Goal: Task Accomplishment & Management: Manage account settings

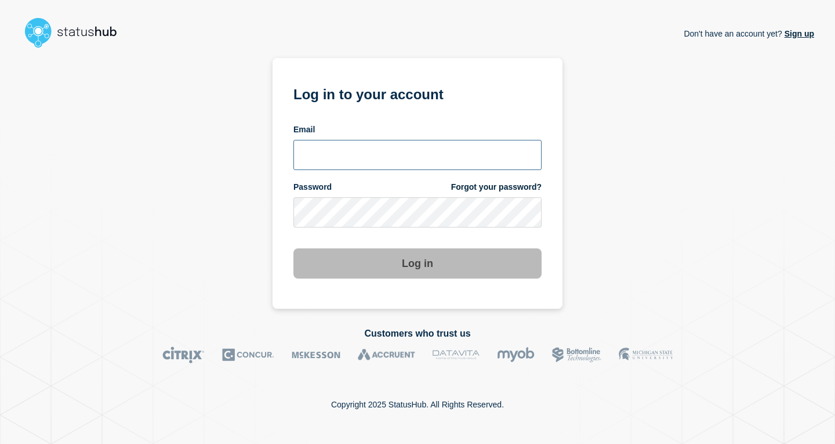
drag, startPoint x: 0, startPoint y: 0, endPoint x: 373, endPoint y: 154, distance: 404.1
click at [373, 154] on input "email input" at bounding box center [417, 155] width 248 height 30
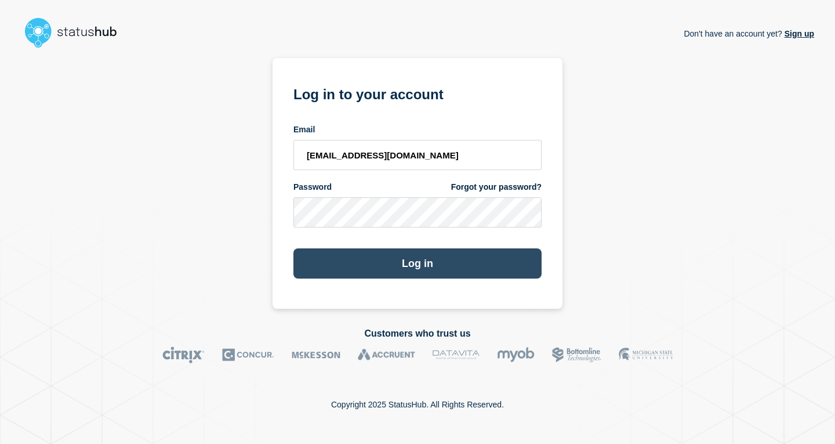
click at [451, 262] on button "Log in" at bounding box center [417, 263] width 248 height 30
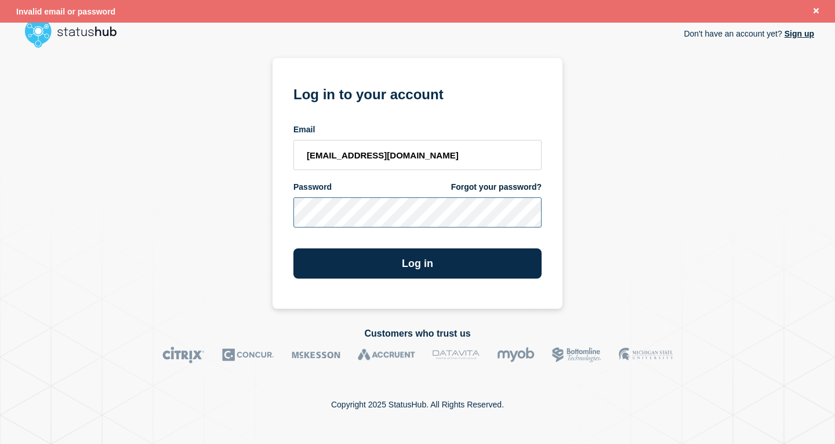
click at [246, 176] on div "Don't have an account yet? Sign up Log in to your account Email jem1@msstate.ed…" at bounding box center [417, 181] width 793 height 256
click at [293, 248] on button "Log in" at bounding box center [417, 263] width 248 height 30
click at [651, 209] on div "Don't have an account yet? Sign up Log in to your account Email jem1@msstate.ed…" at bounding box center [417, 181] width 793 height 256
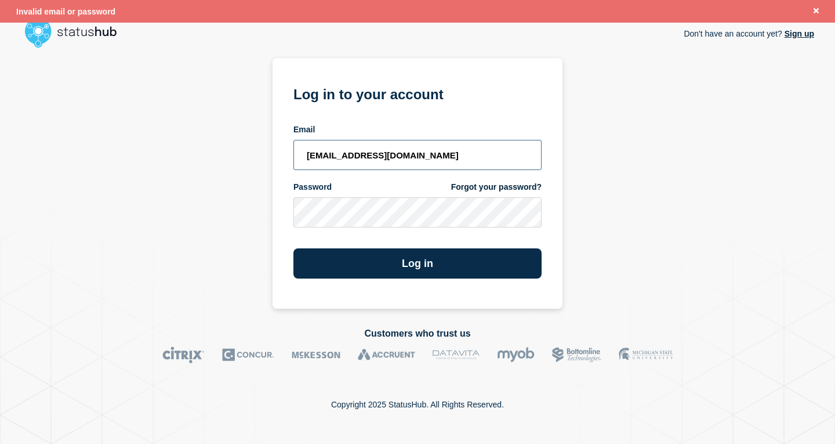
drag, startPoint x: 412, startPoint y: 158, endPoint x: 137, endPoint y: 146, distance: 274.6
click at [139, 146] on div "Don't have an account yet? Sign up Log in to your account Email jem1@msstate.ed…" at bounding box center [417, 181] width 793 height 256
type input "[EMAIL_ADDRESS][DOMAIN_NAME]"
click at [79, 196] on div "Don't have an account yet? Sign up Log in to your account Email [EMAIL_ADDRESS]…" at bounding box center [417, 181] width 793 height 256
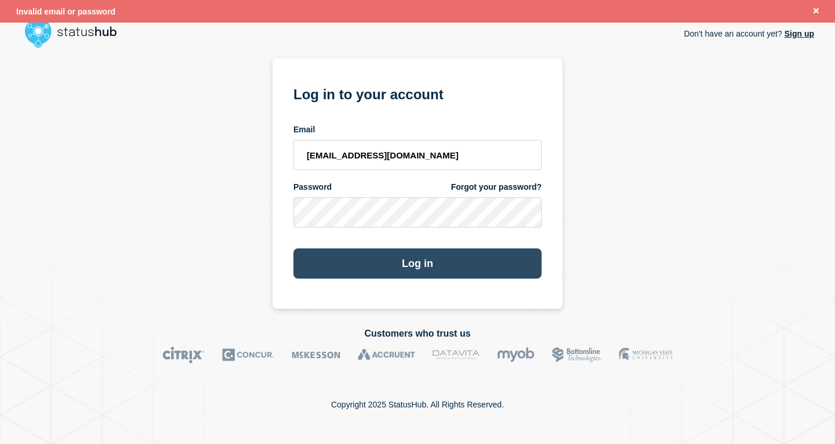
click at [310, 270] on button "Log in" at bounding box center [417, 263] width 248 height 30
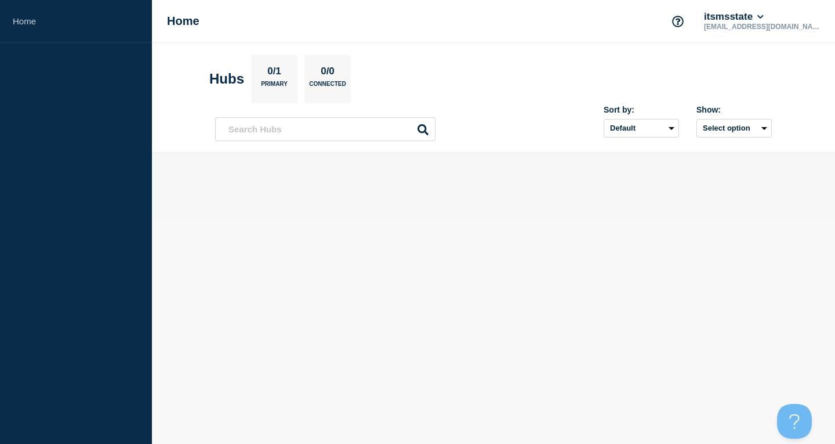
click at [804, 29] on p "jem1@msstate.edu" at bounding box center [762, 27] width 121 height 8
click at [763, 16] on icon at bounding box center [760, 16] width 6 height 3
click at [803, 108] on link "User settings" at bounding box center [792, 111] width 51 height 10
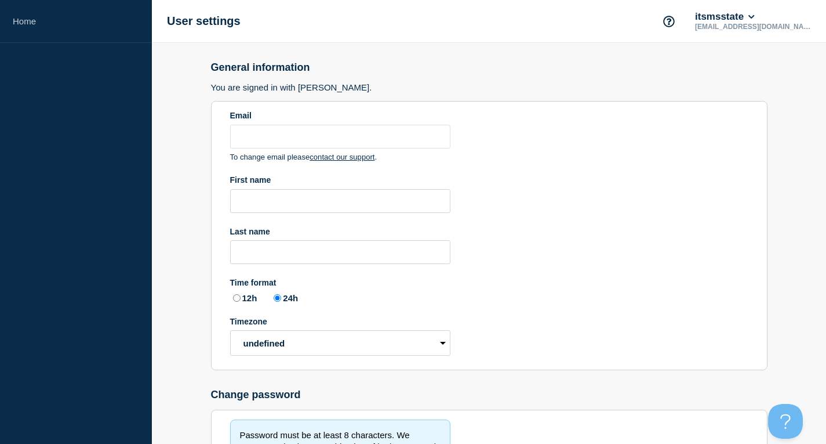
type input "jem1@msstate.edu"
radio input "true"
select select "hub"
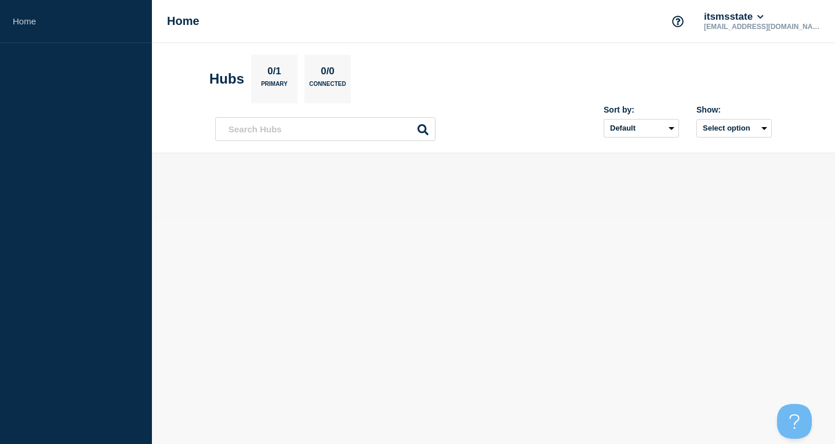
click at [291, 75] on div "0/1 Primary" at bounding box center [274, 79] width 46 height 49
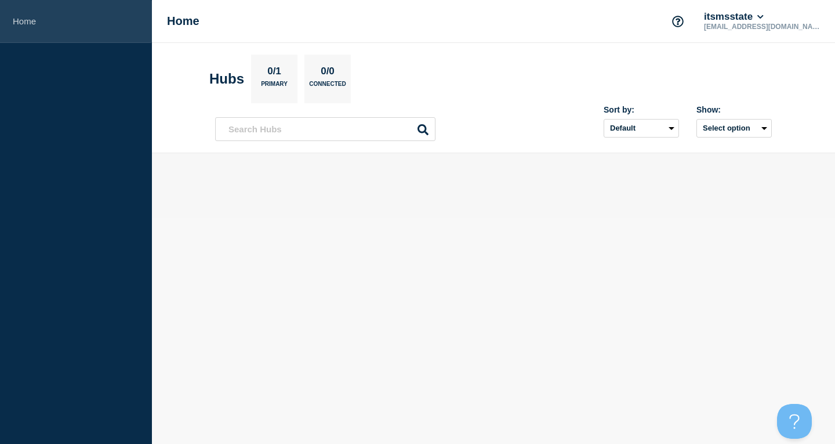
click at [8, 17] on link "Home" at bounding box center [76, 21] width 152 height 43
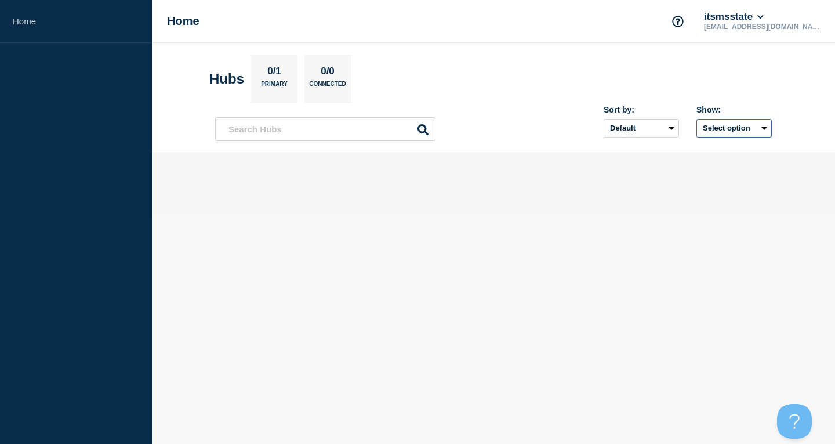
click at [764, 128] on button "Select option" at bounding box center [734, 128] width 75 height 19
click at [689, 170] on input "openIncidentsHubs checkbox" at bounding box center [690, 170] width 8 height 8
click at [741, 130] on button "Selected" at bounding box center [734, 128] width 75 height 19
click at [689, 154] on input "all checkbox" at bounding box center [690, 154] width 8 height 8
click at [652, 123] on select "Default Last added Last updated Most active A-Z" at bounding box center [641, 128] width 75 height 19
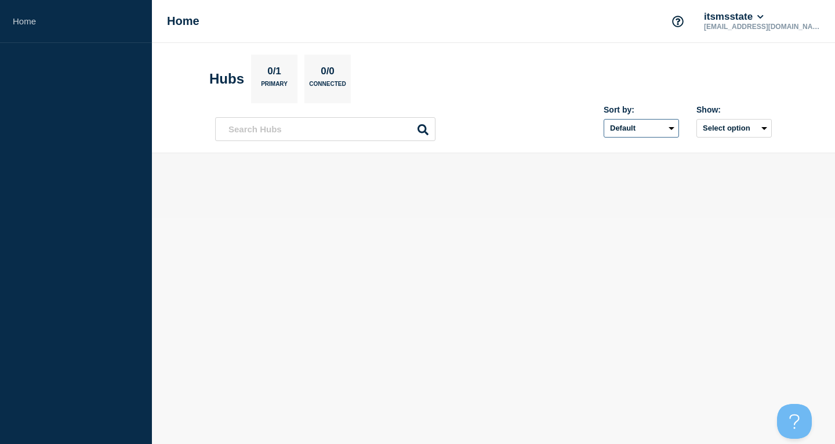
click at [652, 123] on select "Default Last added Last updated Most active A-Z" at bounding box center [641, 128] width 75 height 19
click at [764, 15] on icon at bounding box center [760, 16] width 6 height 7
click at [795, 155] on button "Log out" at bounding box center [781, 154] width 29 height 10
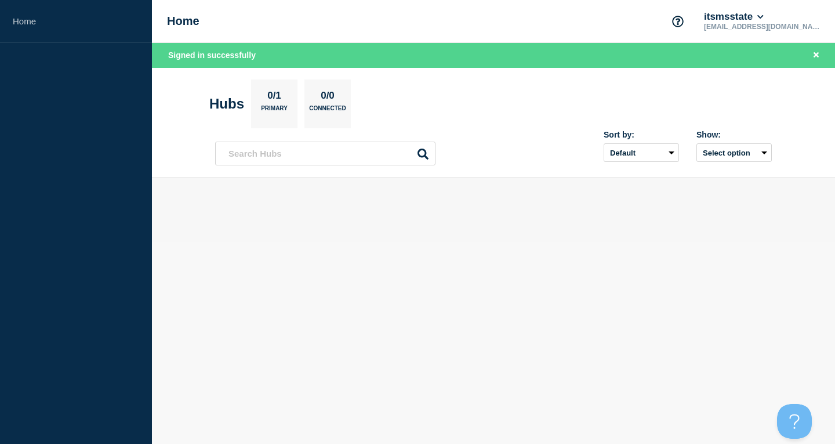
click at [790, 27] on p "jem1@msstate.edu" at bounding box center [762, 27] width 121 height 8
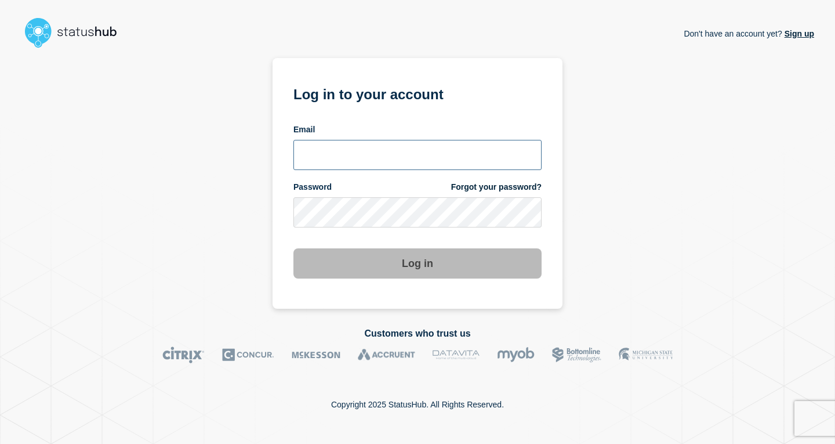
click at [404, 156] on input "email input" at bounding box center [417, 155] width 248 height 30
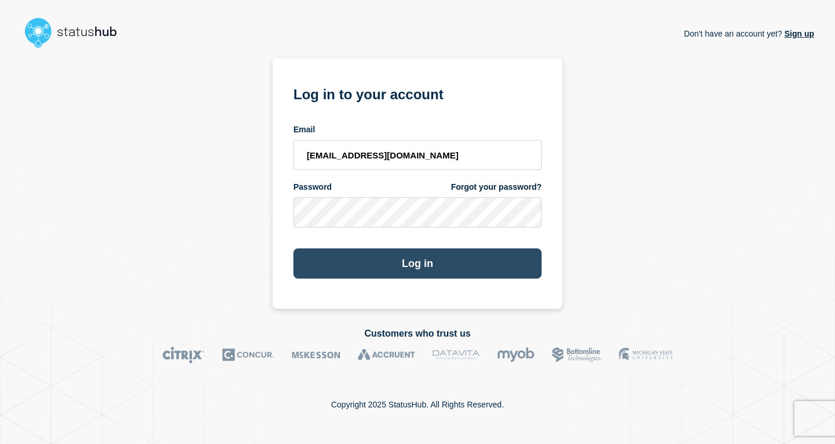
click at [374, 259] on button "Log in" at bounding box center [417, 263] width 248 height 30
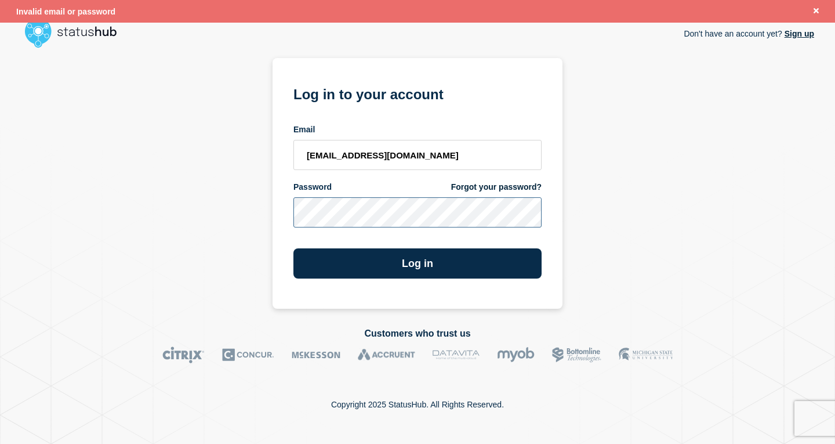
click at [112, 157] on div "Don't have an account yet? Sign up Log in to your account Email [EMAIL_ADDRESS]…" at bounding box center [417, 181] width 793 height 256
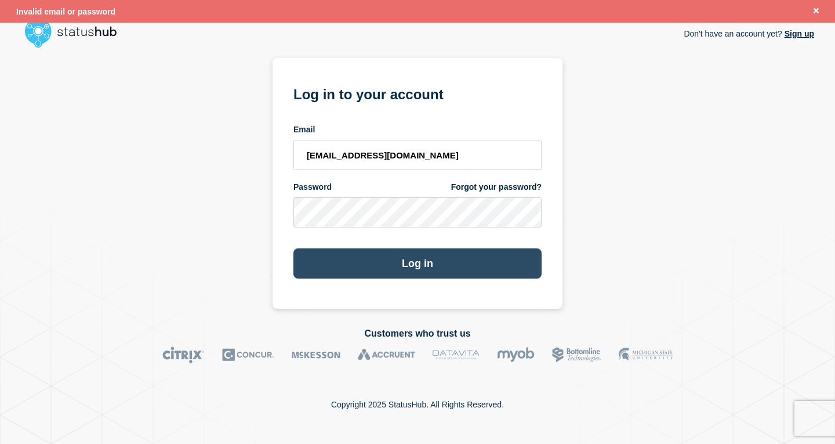
click at [339, 273] on button "Log in" at bounding box center [417, 263] width 248 height 30
click at [316, 259] on button "Log in" at bounding box center [417, 263] width 248 height 30
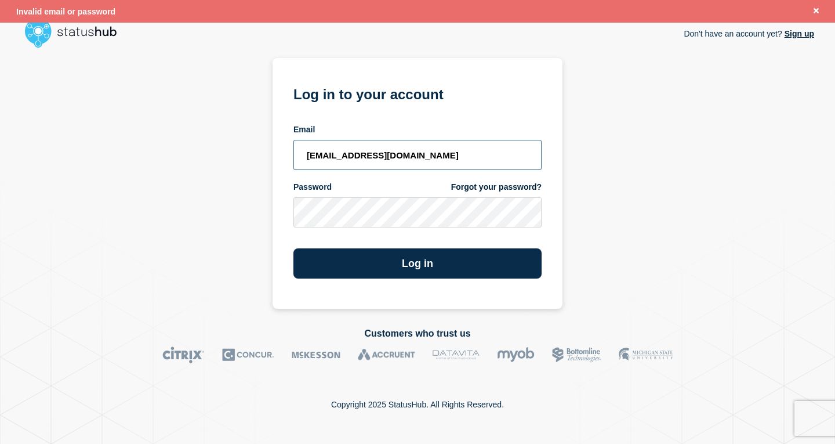
drag, startPoint x: 400, startPoint y: 154, endPoint x: 168, endPoint y: 128, distance: 233.5
click at [168, 128] on div "Don't have an account yet? Sign up Log in to your account Email [EMAIL_ADDRESS]…" at bounding box center [417, 181] width 793 height 256
type input "[EMAIL_ADDRESS][DOMAIN_NAME]"
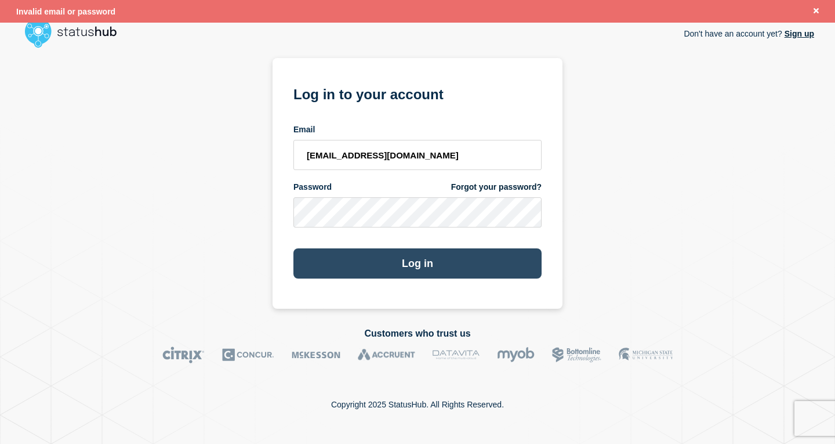
click at [328, 278] on button "Log in" at bounding box center [417, 263] width 248 height 30
